Goal: Transaction & Acquisition: Download file/media

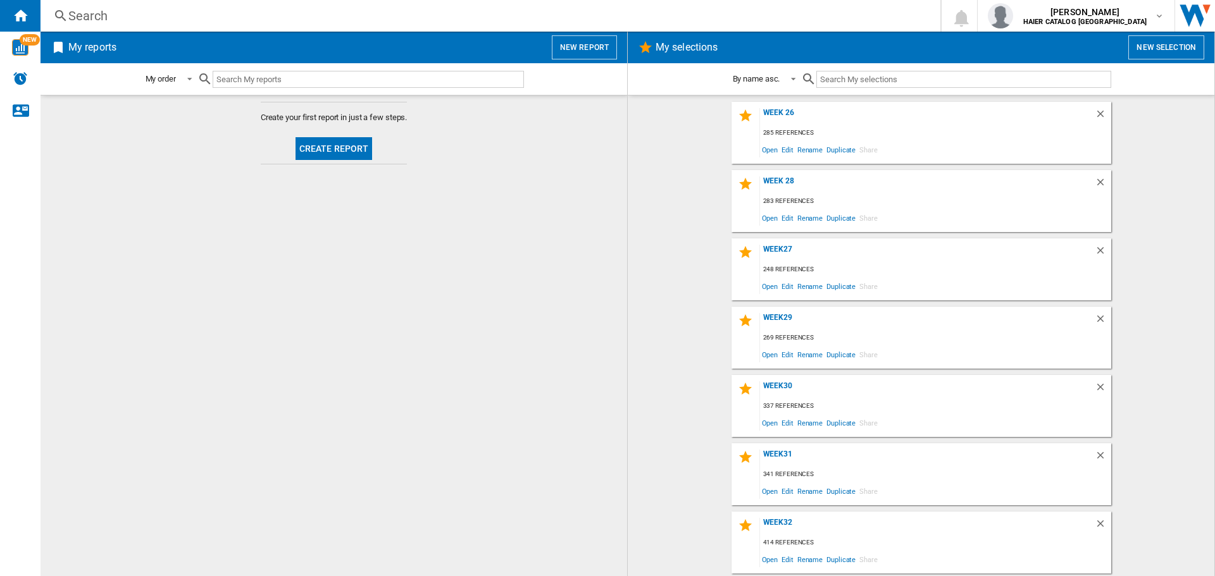
click at [1180, 49] on button "New selection" at bounding box center [1166, 47] width 76 height 24
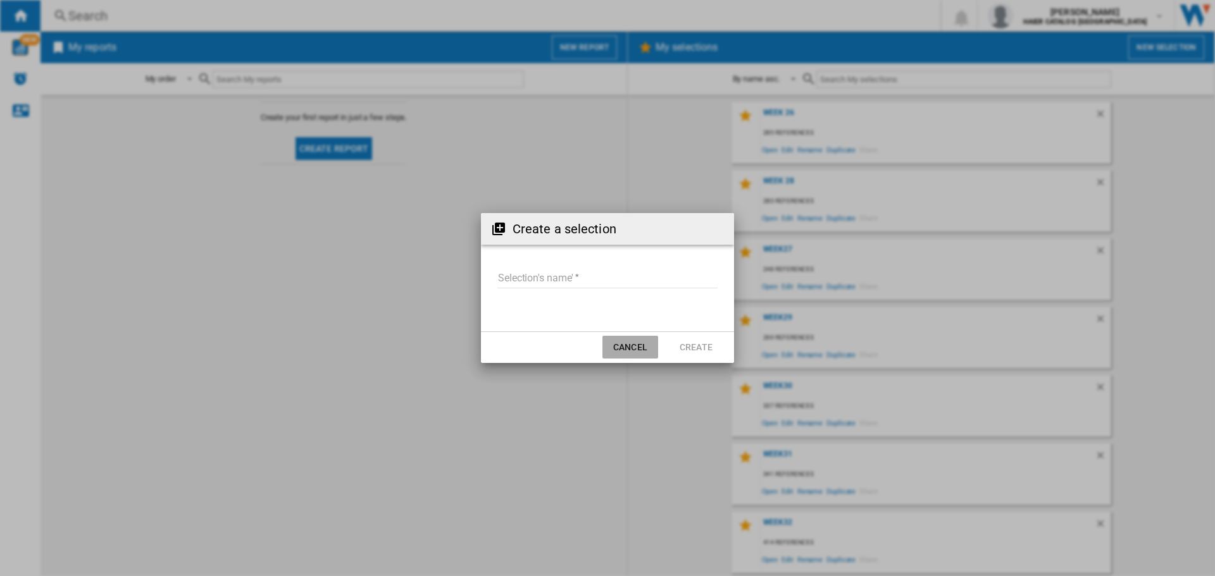
click at [638, 347] on button "Cancel" at bounding box center [630, 347] width 56 height 23
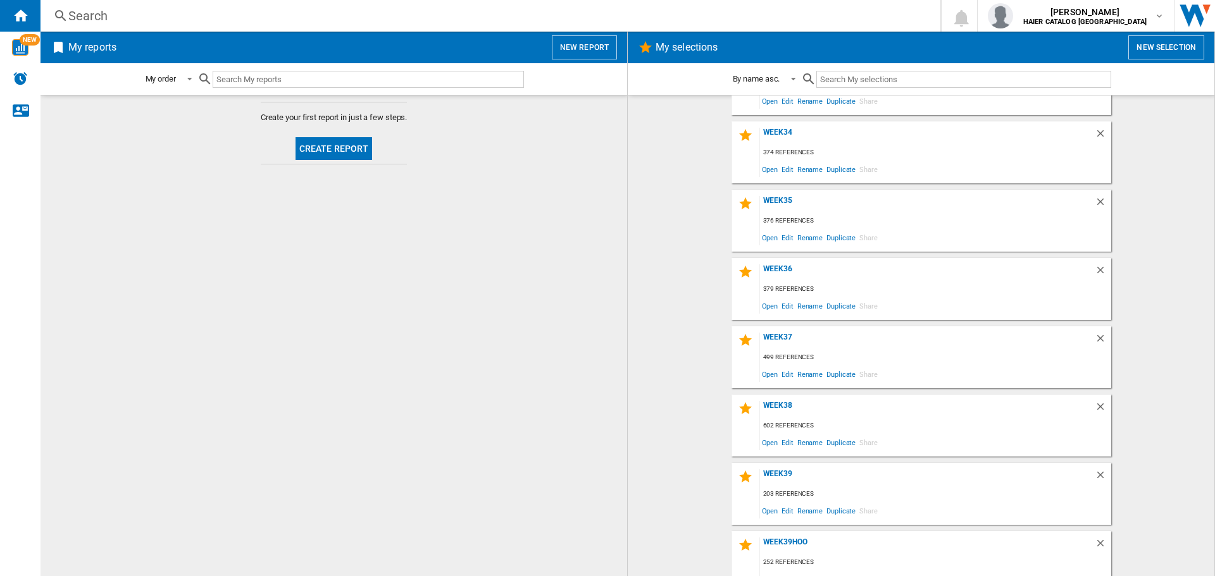
scroll to position [544, 0]
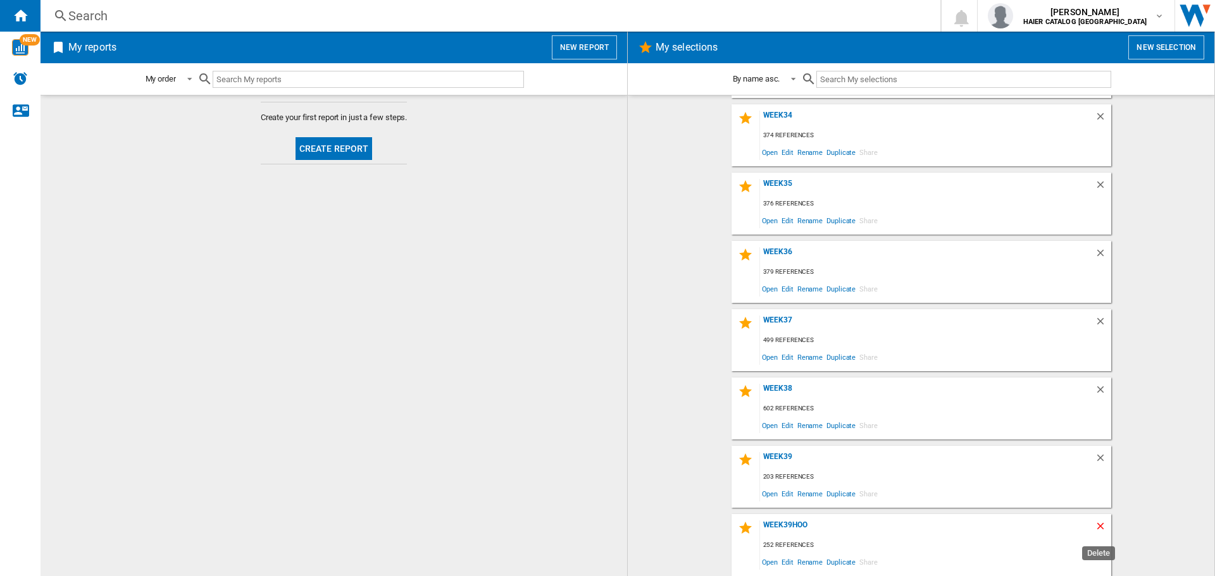
click at [1094, 527] on ng-md-icon "Delete" at bounding box center [1101, 528] width 15 height 15
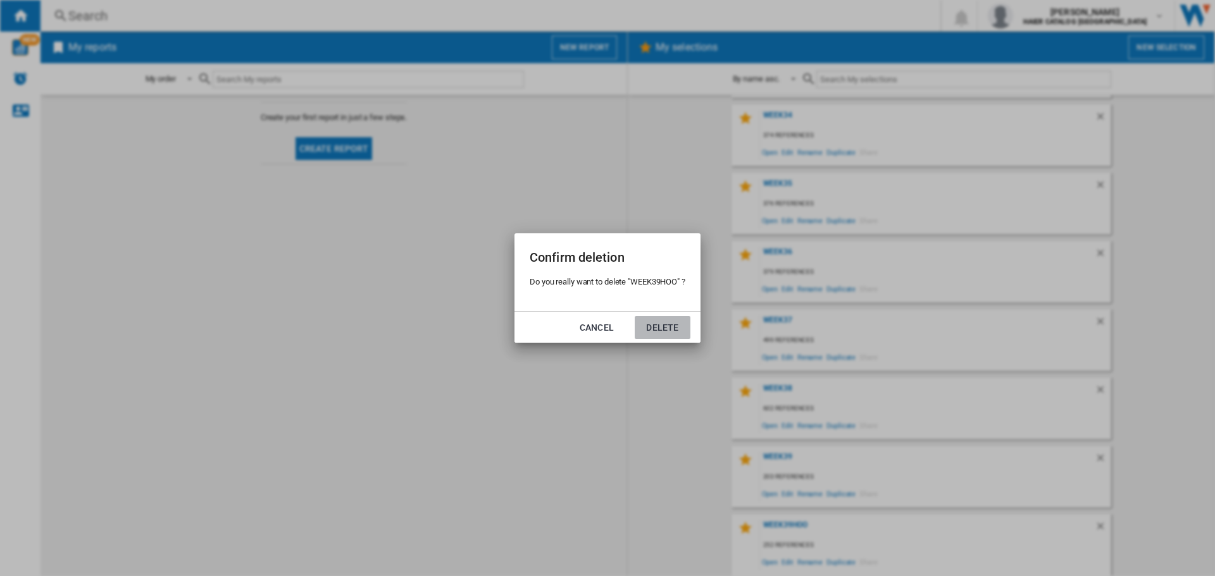
click at [662, 327] on button "Delete" at bounding box center [662, 327] width 56 height 23
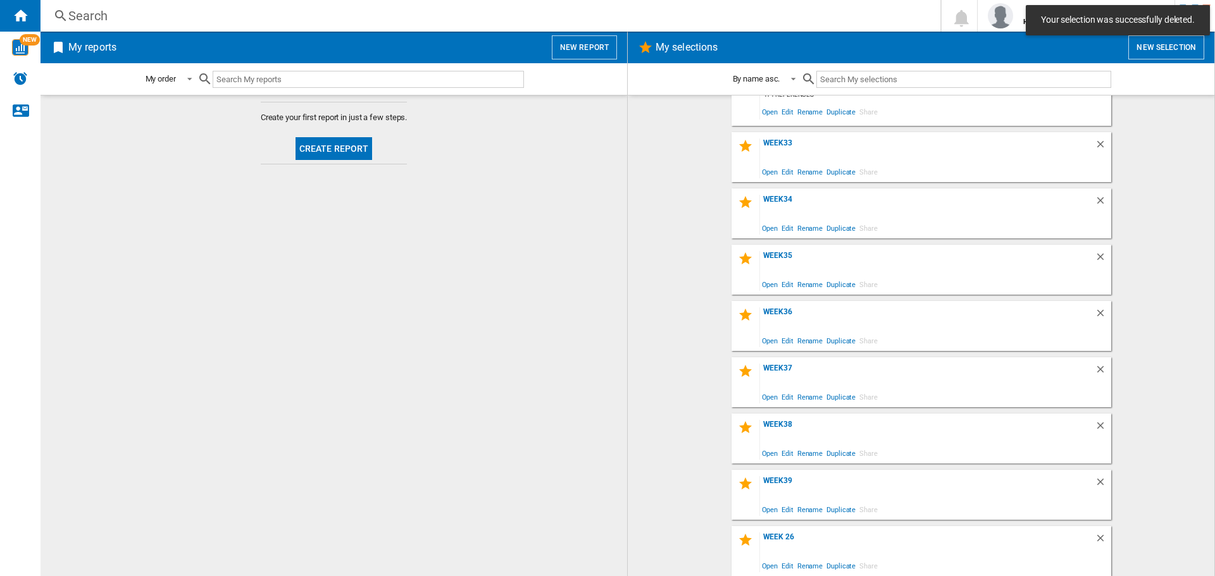
scroll to position [476, 0]
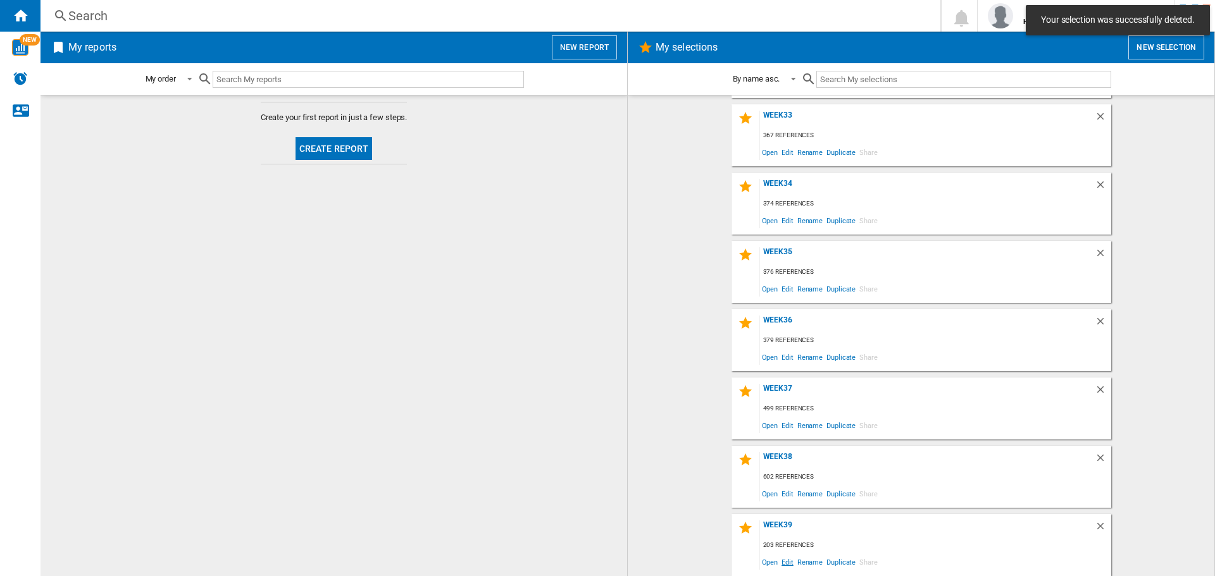
click at [785, 564] on span "Edit" at bounding box center [787, 561] width 16 height 17
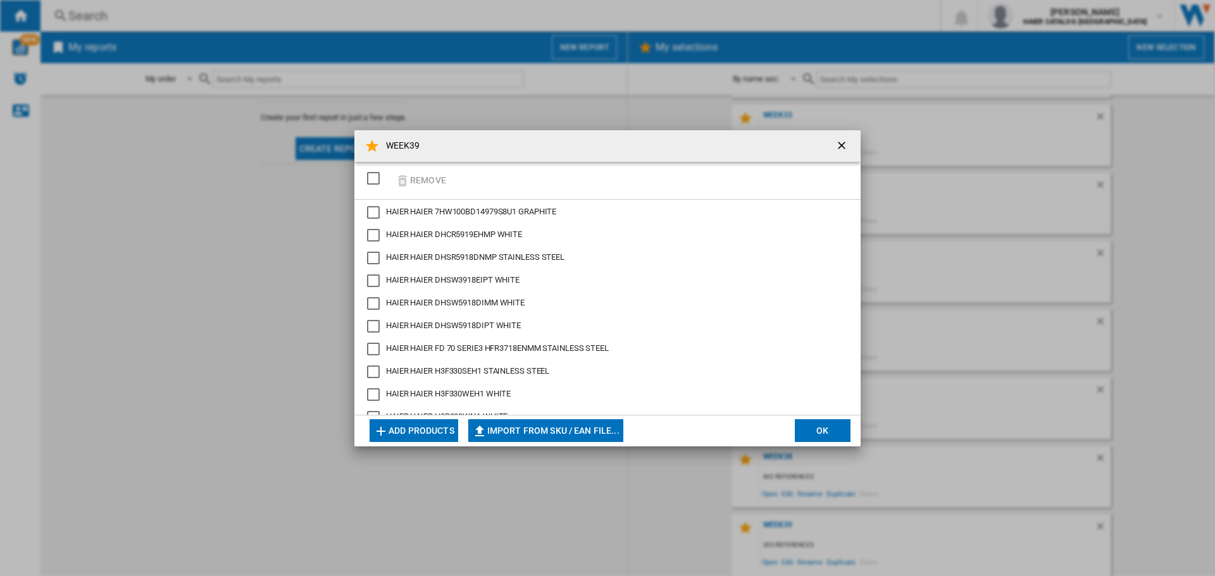
click at [375, 176] on div "SELECTIONS.EDITION_POPUP.SELECT_DESELECT" at bounding box center [373, 178] width 13 height 13
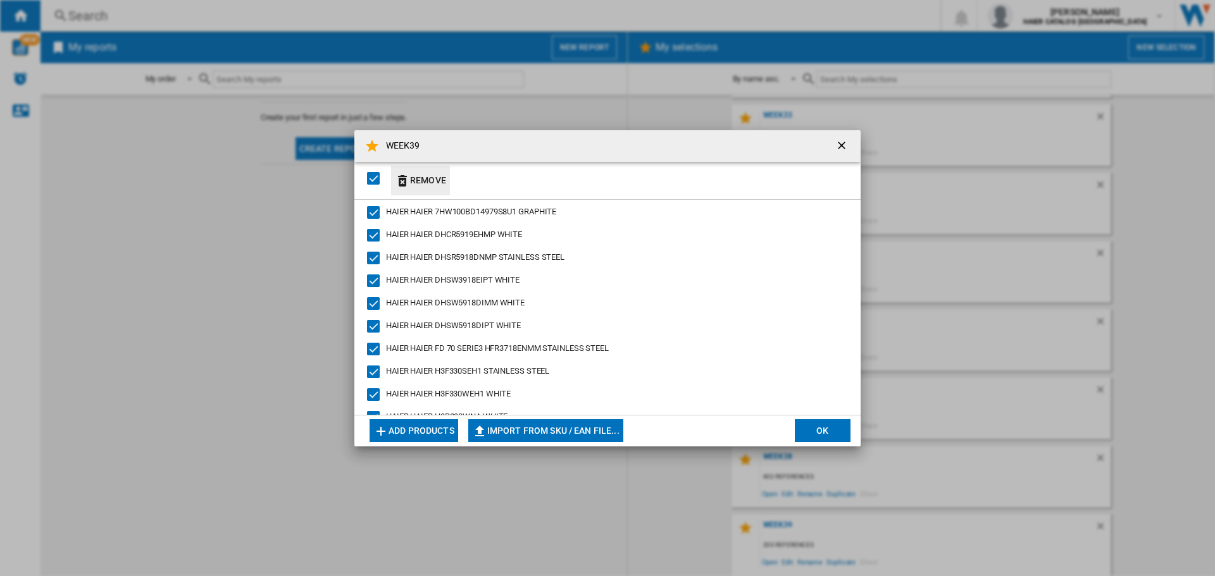
click at [412, 185] on button "Remove" at bounding box center [420, 181] width 59 height 30
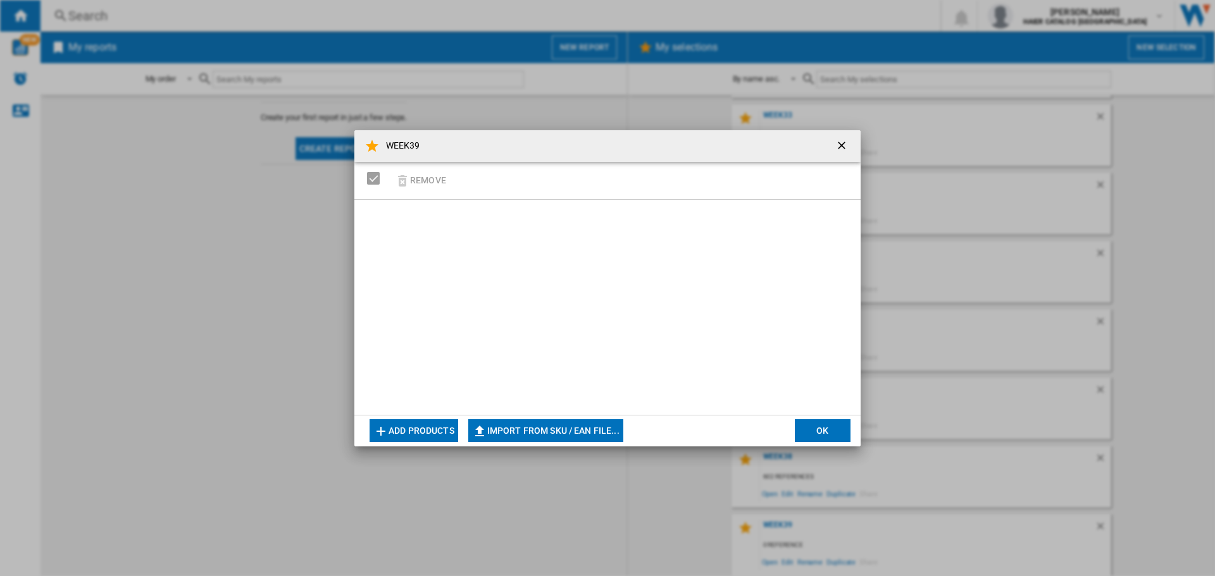
click at [588, 417] on md-dialog-actions "Add products Import from SKU / EAN file... Import manually... OK" at bounding box center [607, 431] width 506 height 32
click at [587, 431] on button "Import from SKU / EAN file..." at bounding box center [545, 430] width 155 height 23
type input "**********"
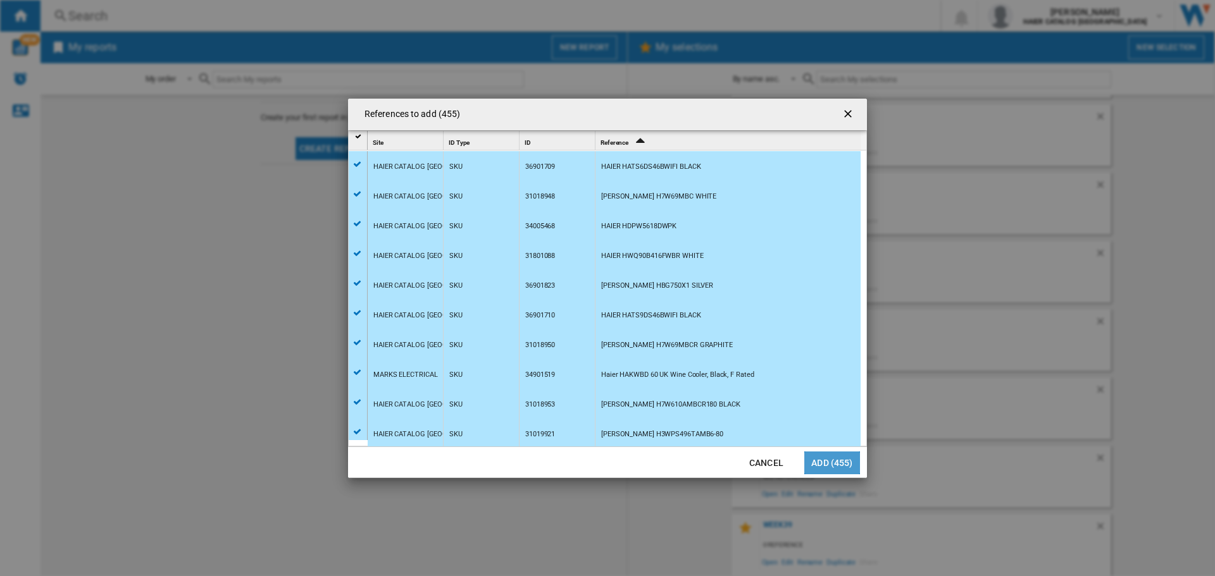
click at [849, 459] on button "Add (455)" at bounding box center [832, 463] width 56 height 23
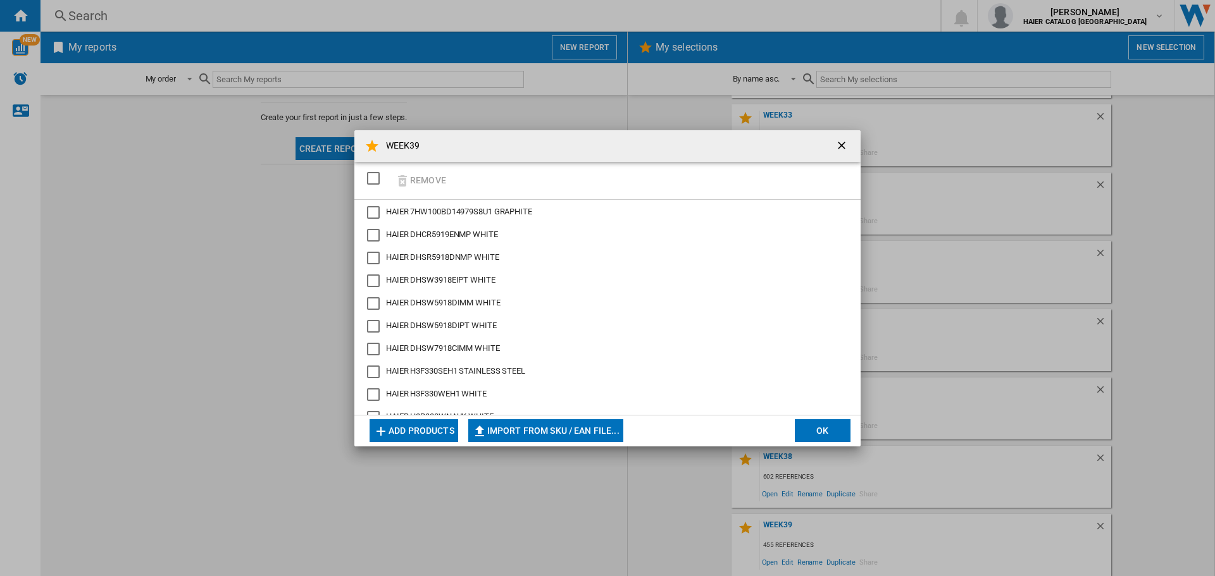
click at [823, 424] on button "OK" at bounding box center [822, 430] width 56 height 23
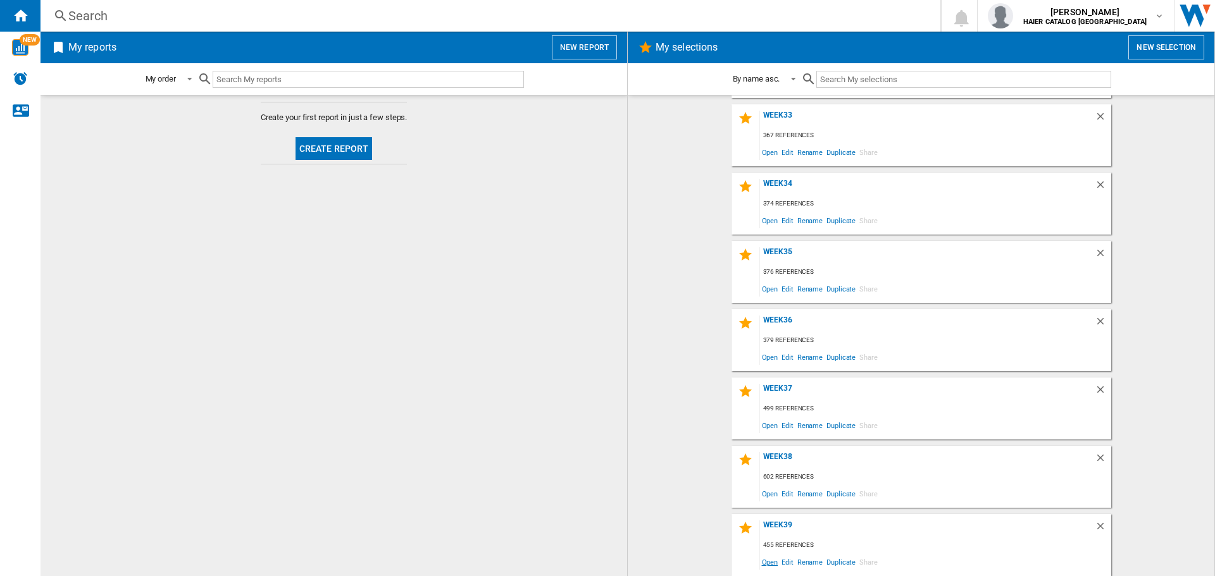
click at [769, 558] on span "Open" at bounding box center [770, 561] width 20 height 17
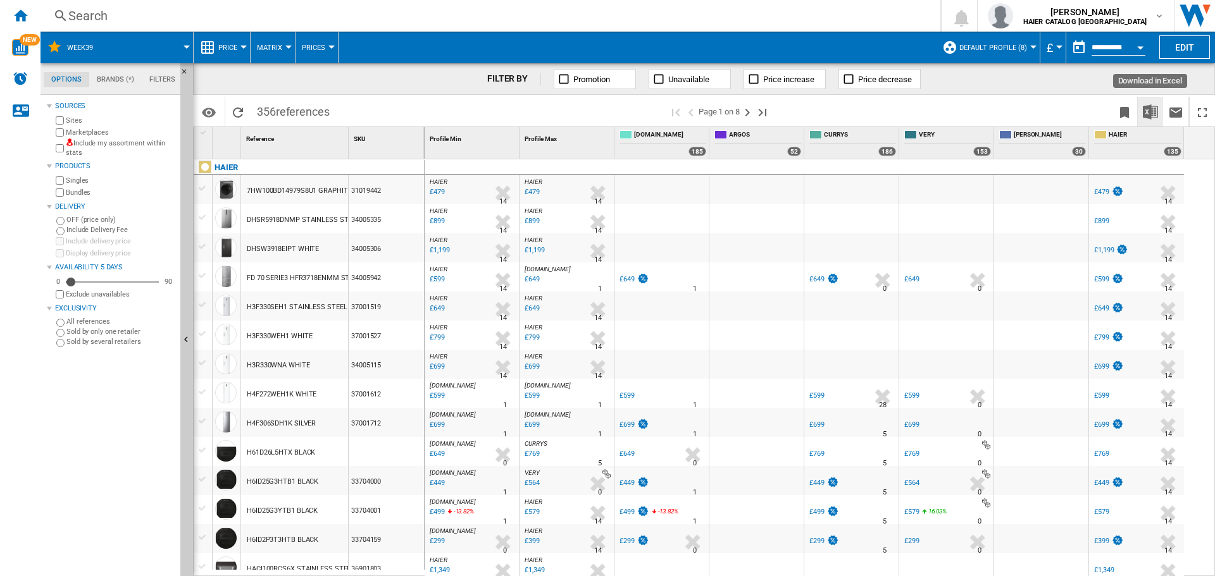
click at [1149, 112] on img "Download in Excel" at bounding box center [1149, 111] width 15 height 15
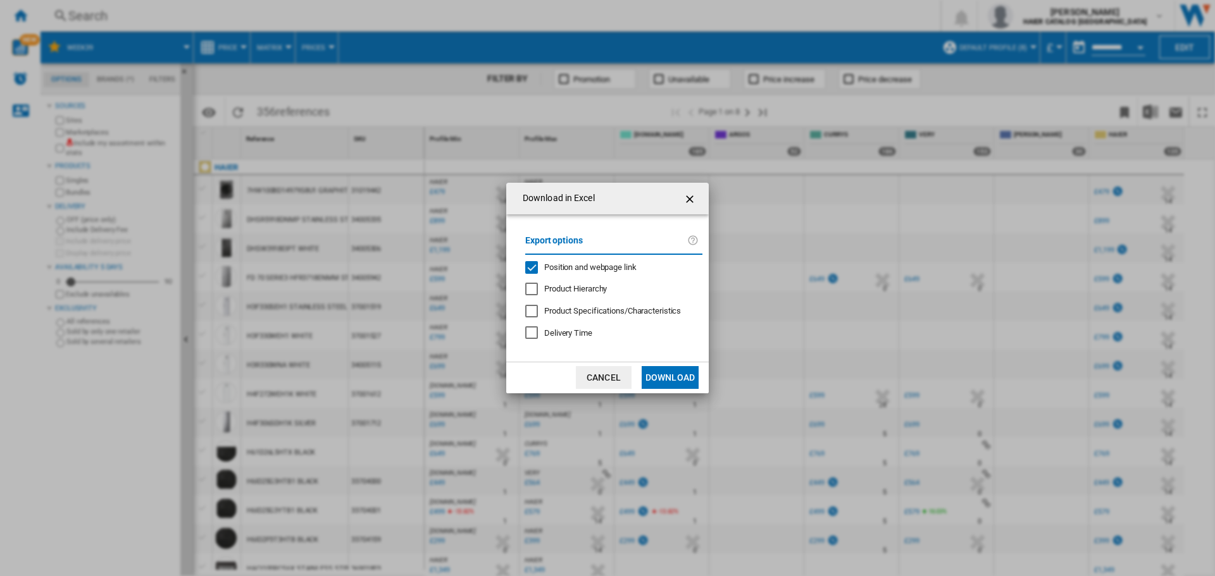
click at [664, 380] on button "Download" at bounding box center [669, 377] width 57 height 23
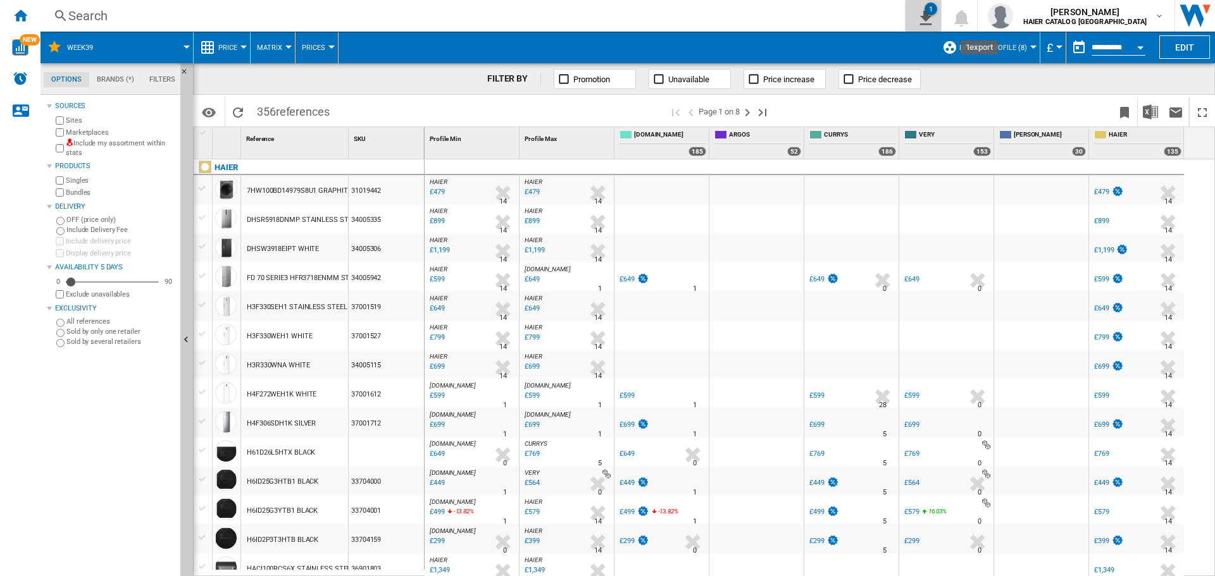
click at [937, 13] on div "1" at bounding box center [930, 9] width 13 height 13
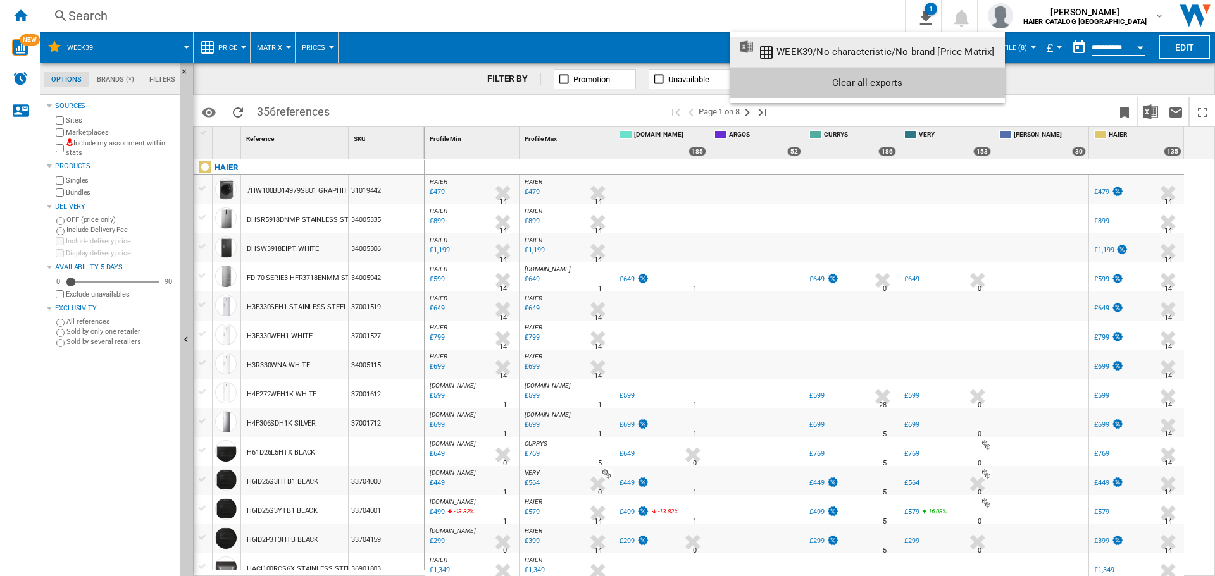
click at [920, 49] on div "WEEK39/No characteristic/No brand [Price Matrix]" at bounding box center [885, 51] width 218 height 11
